Goal: Task Accomplishment & Management: Use online tool/utility

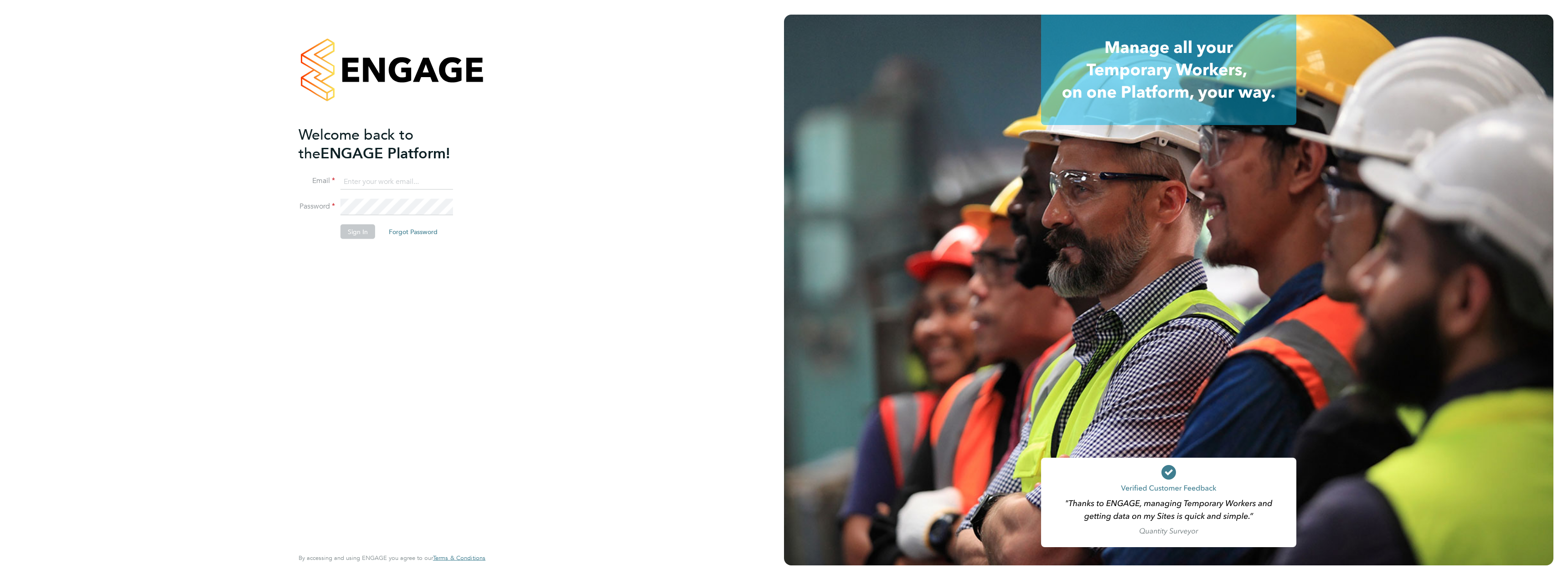
type input "[PERSON_NAME][EMAIL_ADDRESS][PERSON_NAME][DOMAIN_NAME]"
click at [364, 231] on button "Sign In" at bounding box center [357, 231] width 35 height 14
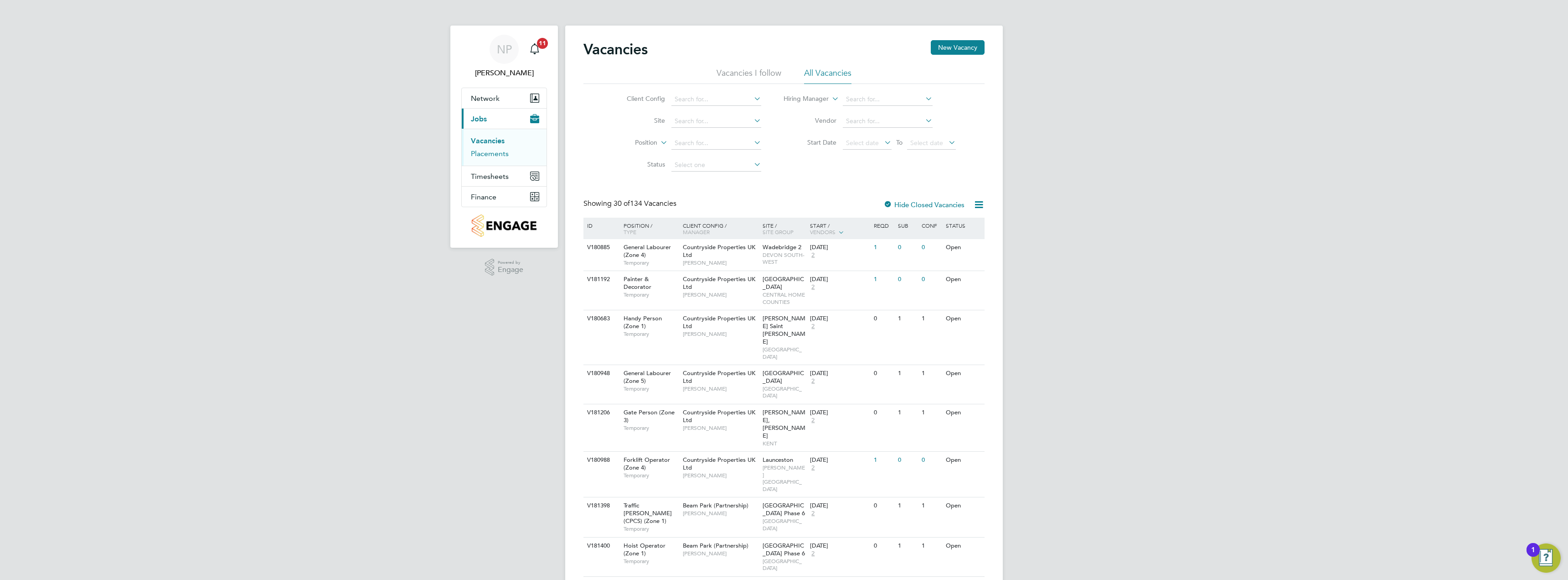
click at [492, 155] on link "Placements" at bounding box center [489, 153] width 38 height 9
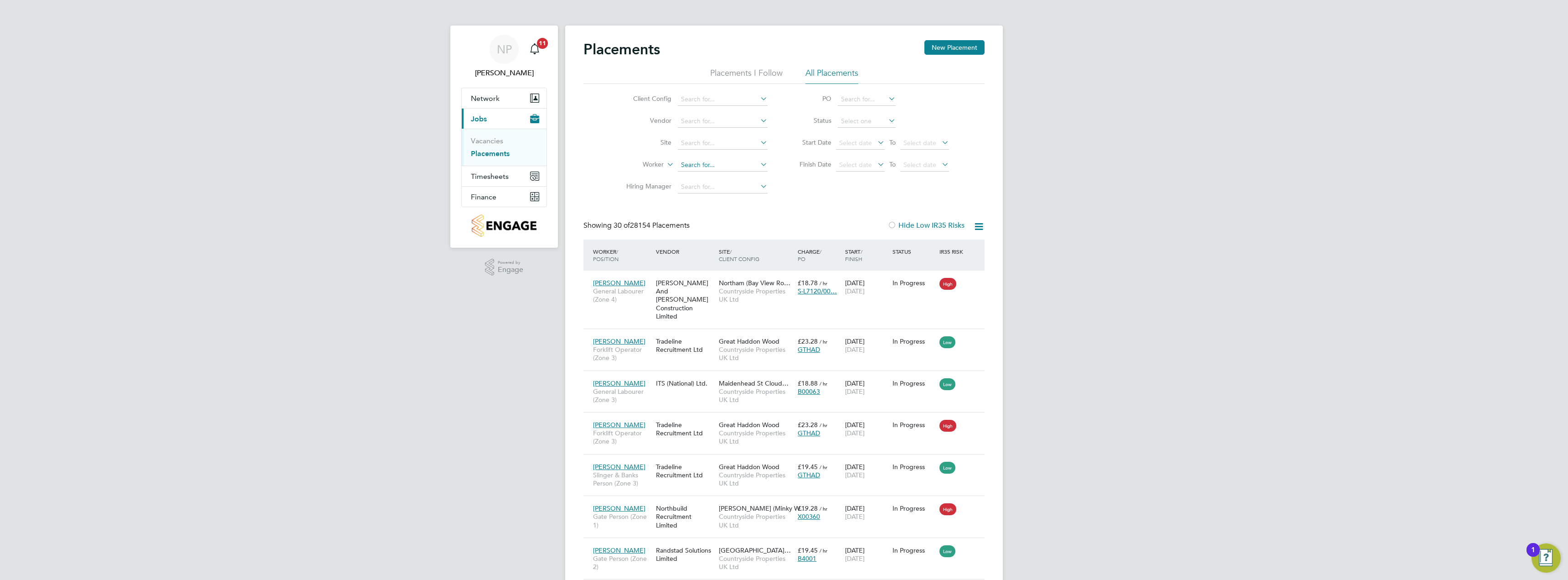
click at [726, 163] on input at bounding box center [722, 165] width 90 height 13
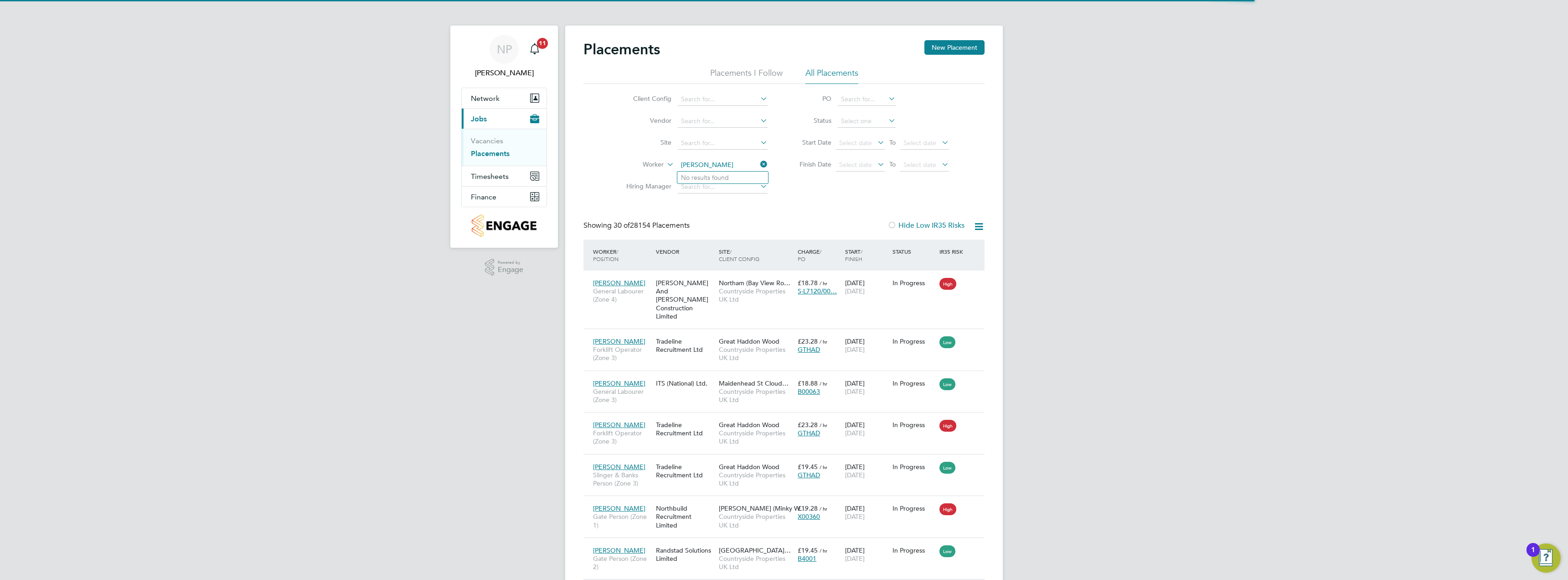
type input "[PERSON_NAME]"
